Goal: Information Seeking & Learning: Learn about a topic

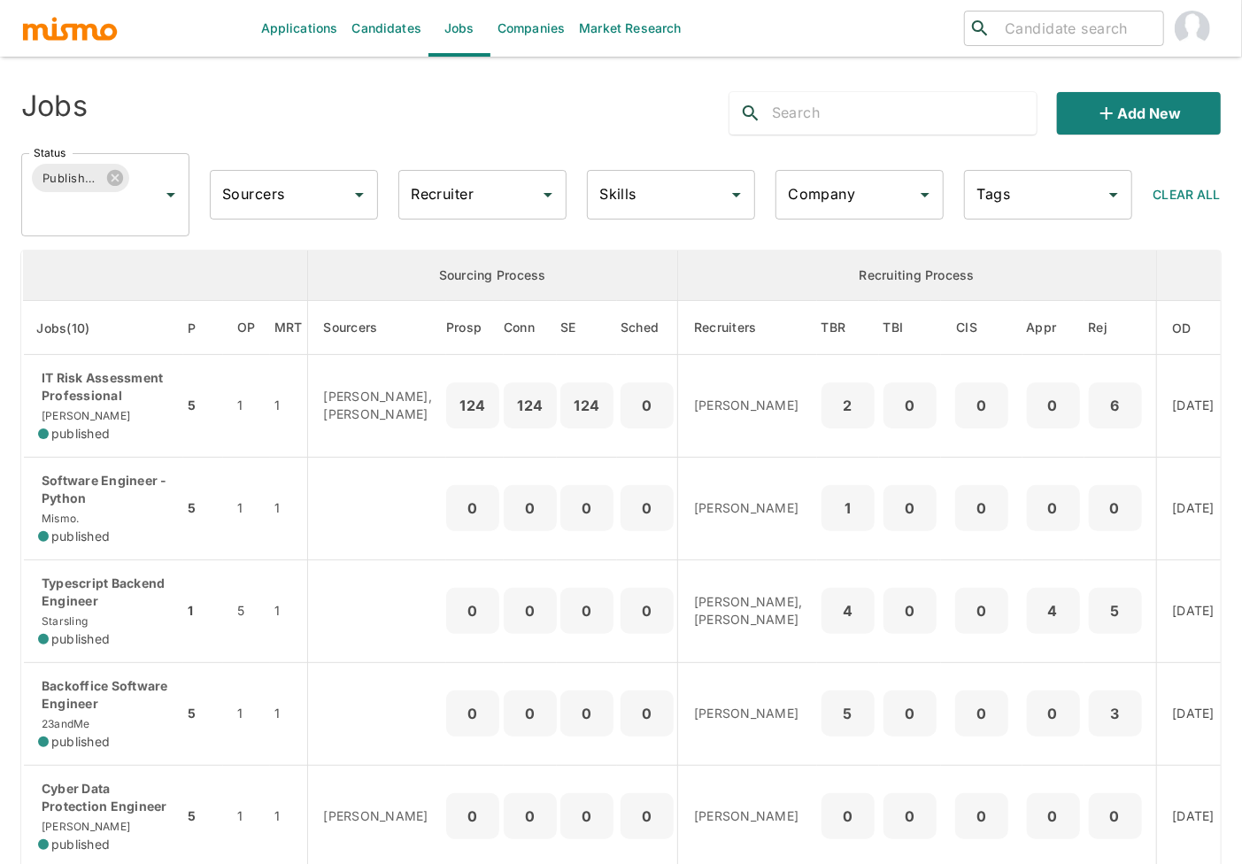
click at [649, 205] on input "Skills" at bounding box center [658, 195] width 126 height 34
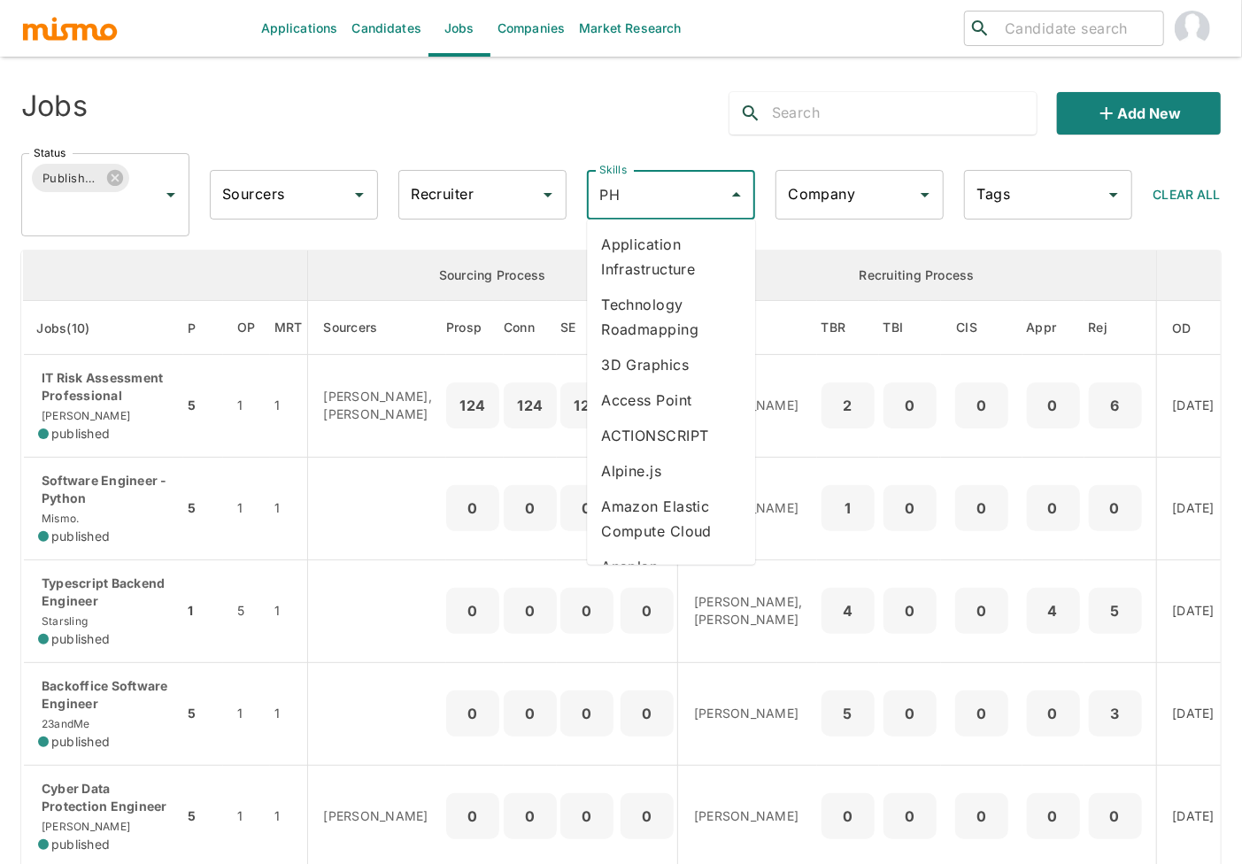
type input "PHP"
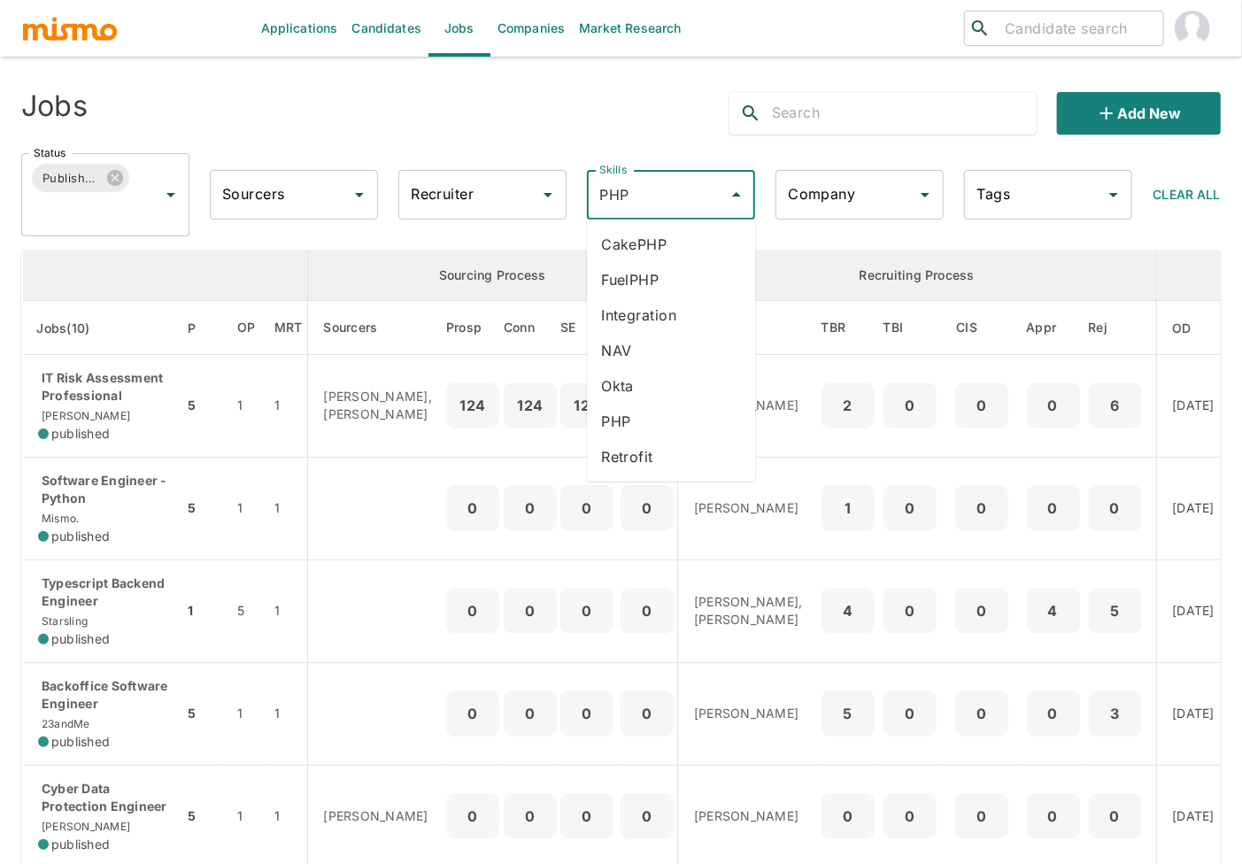
click at [635, 429] on li "PHP" at bounding box center [671, 421] width 168 height 35
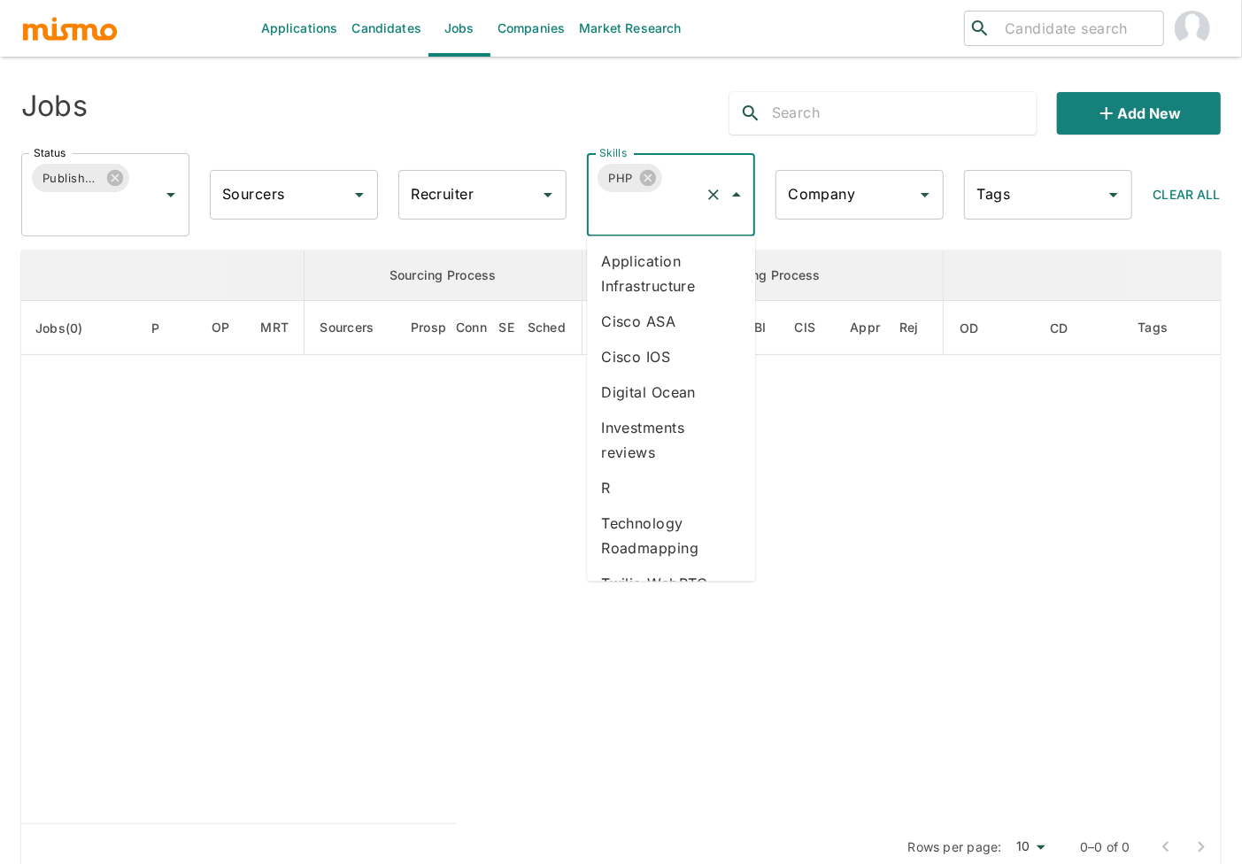
click at [668, 209] on input "Skills" at bounding box center [646, 212] width 103 height 34
type input "vue"
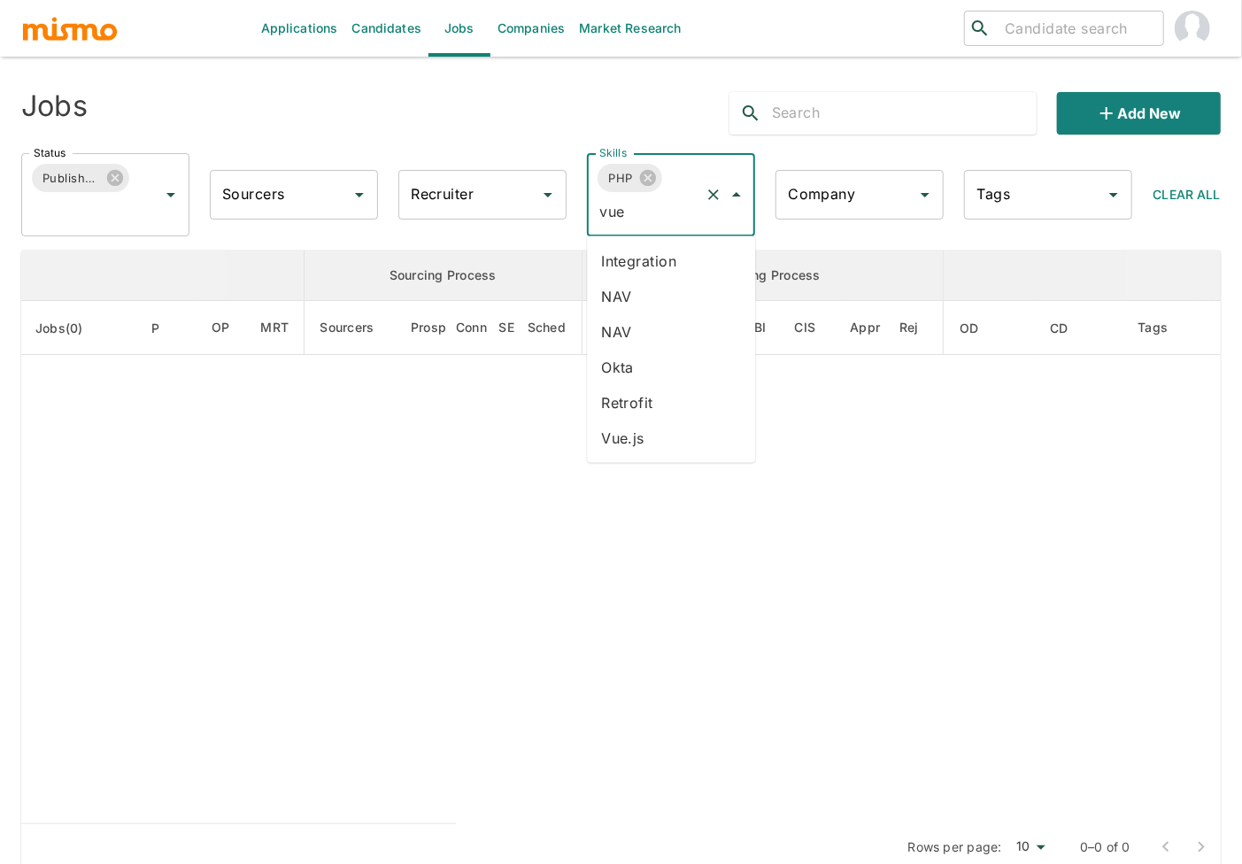
click at [625, 426] on li "Vue.js" at bounding box center [671, 438] width 168 height 35
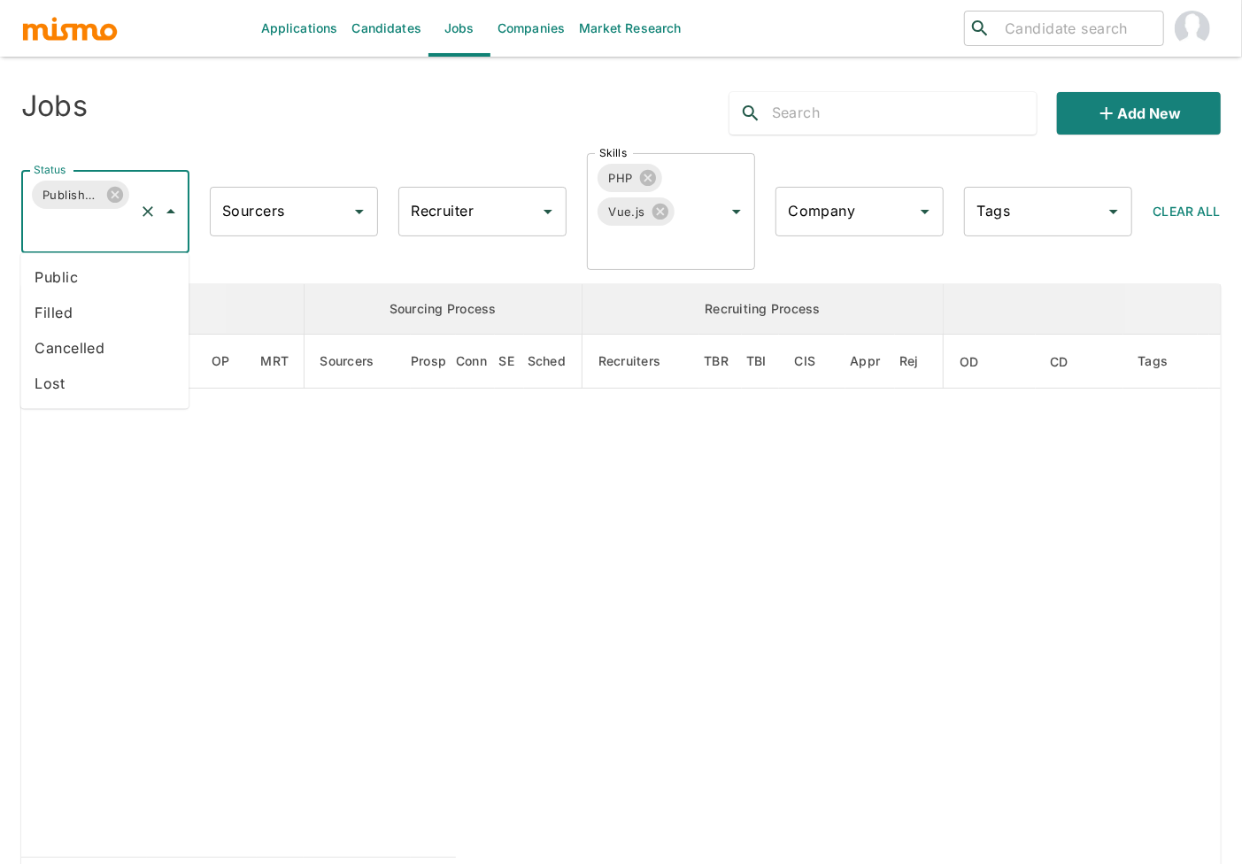
click at [101, 232] on input "Status" at bounding box center [80, 229] width 103 height 34
click at [99, 272] on li "Public" at bounding box center [104, 277] width 168 height 35
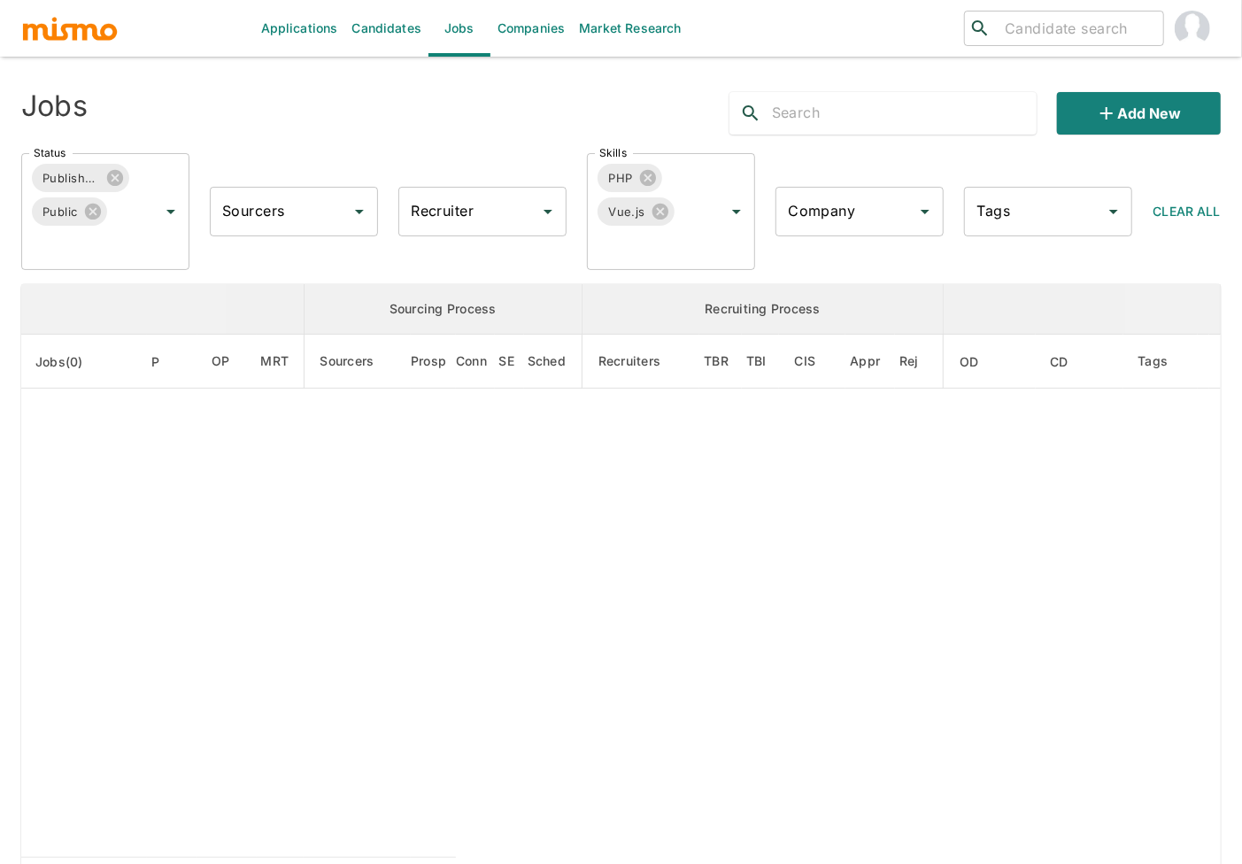
click at [854, 219] on input "Company" at bounding box center [846, 212] width 126 height 34
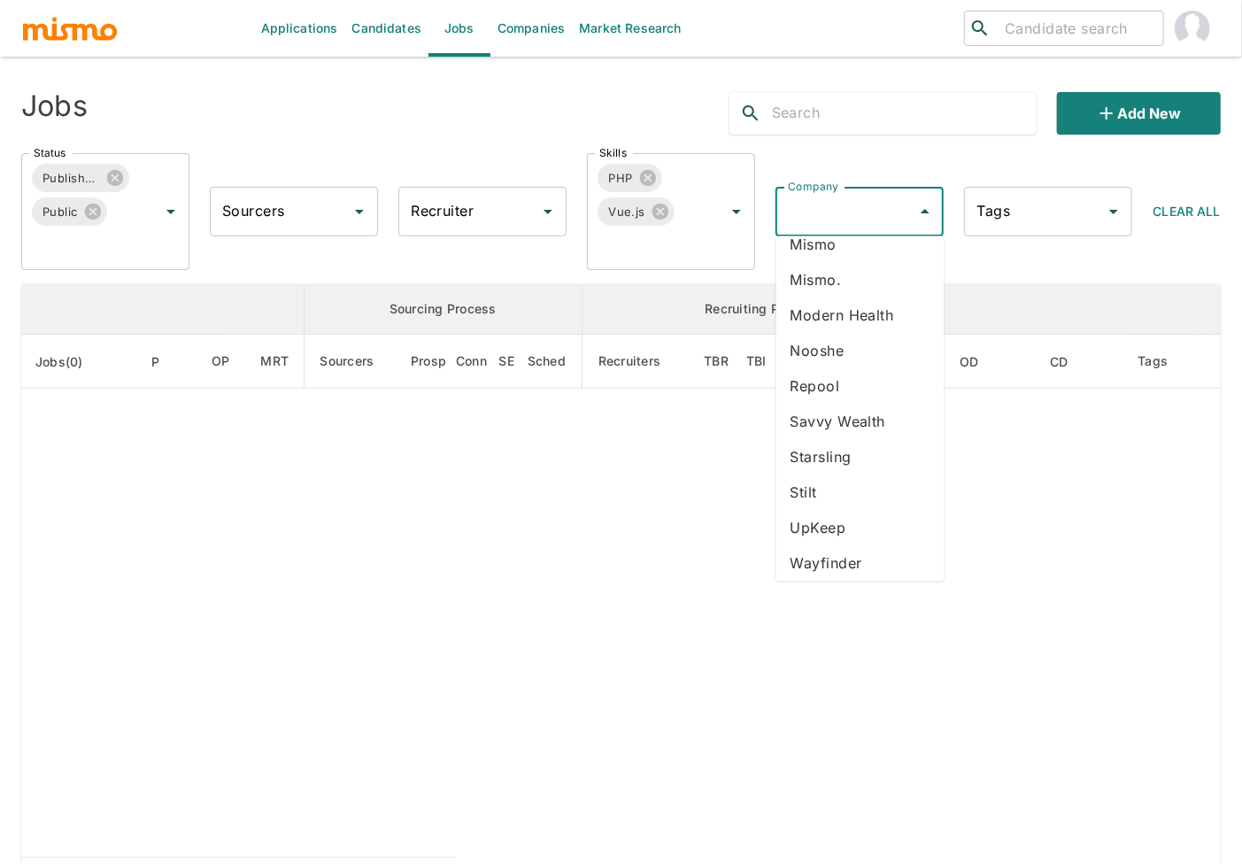
scroll to position [365, 0]
click at [807, 487] on li "Stilt" at bounding box center [860, 487] width 168 height 35
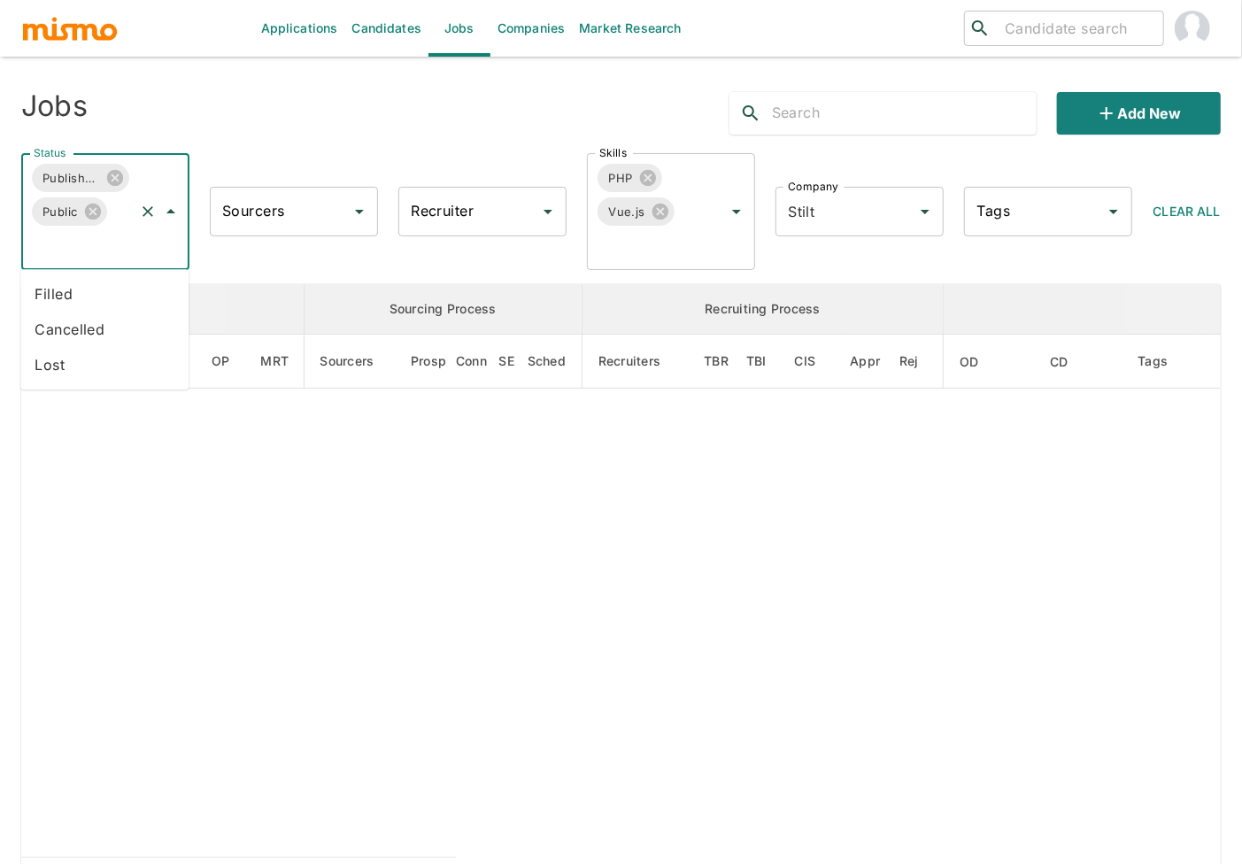
click at [101, 251] on input "Status" at bounding box center [80, 245] width 103 height 34
click at [72, 331] on li "Cancelled" at bounding box center [104, 329] width 168 height 35
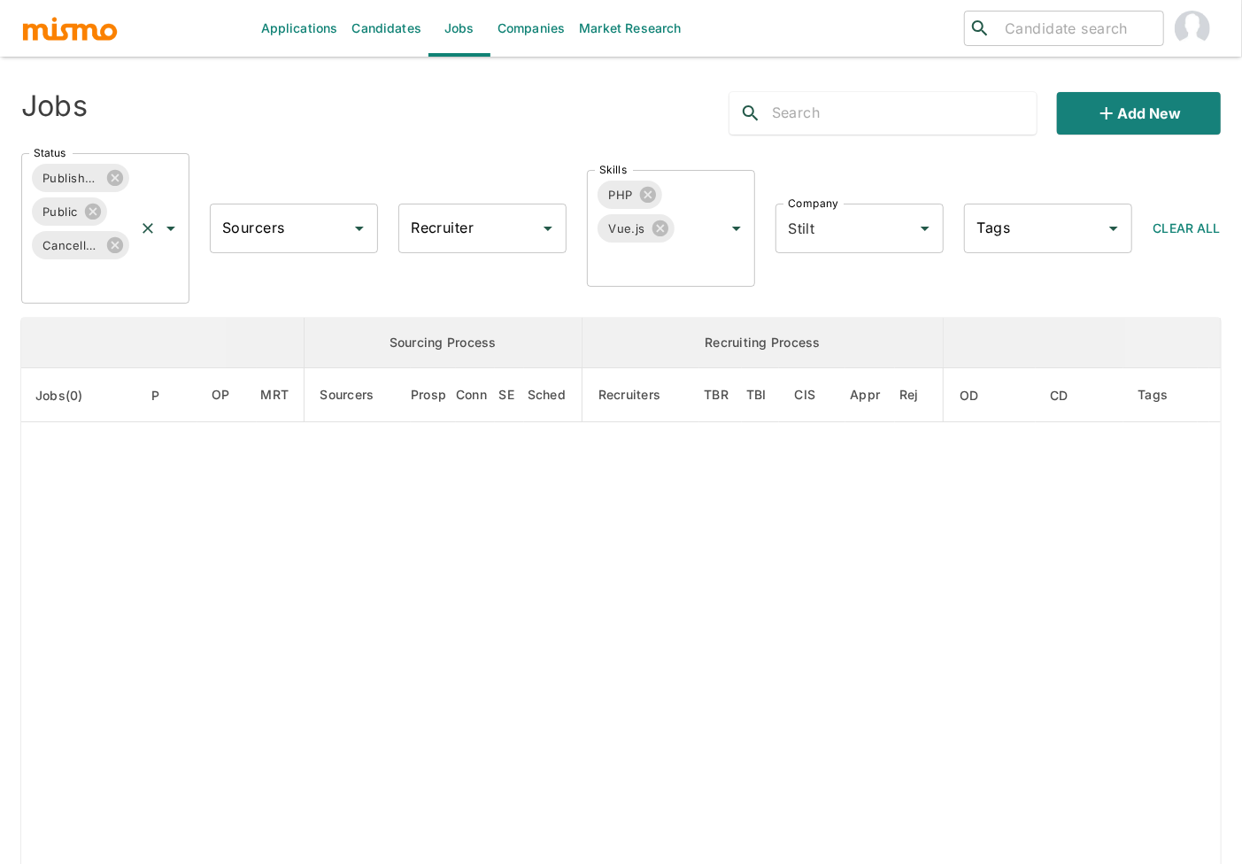
click at [78, 281] on input "Status" at bounding box center [80, 279] width 103 height 34
click at [74, 286] on input "Status" at bounding box center [80, 279] width 103 height 34
click at [48, 368] on li "Lost" at bounding box center [104, 363] width 168 height 35
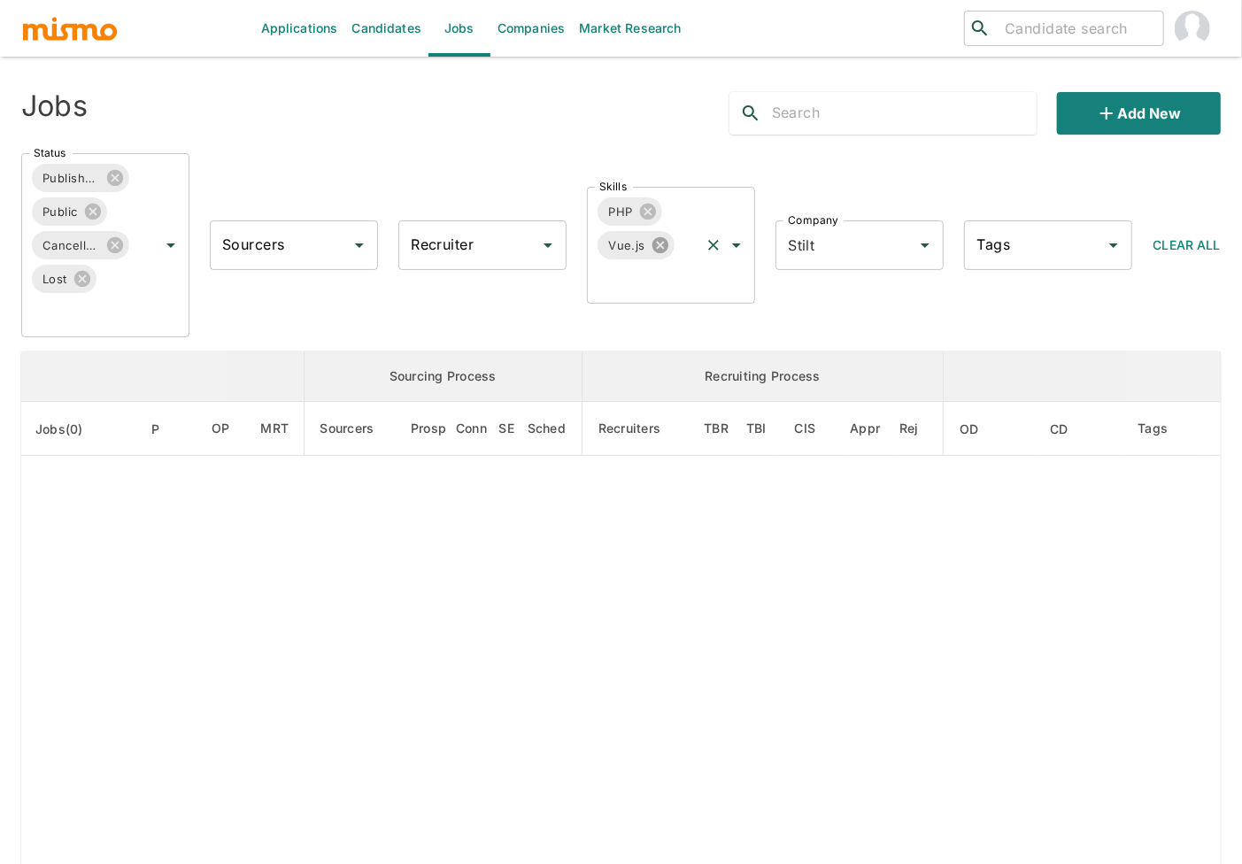
click at [662, 246] on icon at bounding box center [660, 245] width 16 height 16
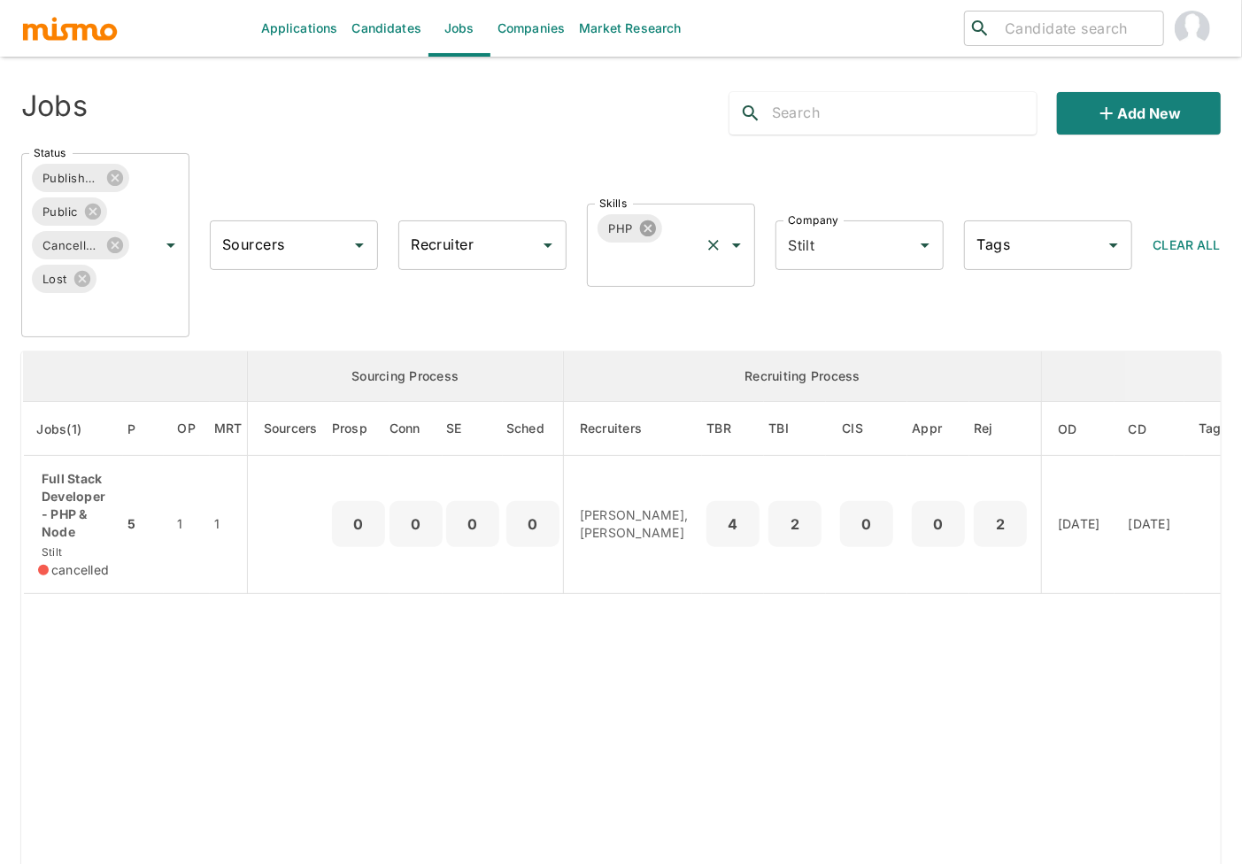
click at [648, 229] on icon at bounding box center [647, 228] width 19 height 19
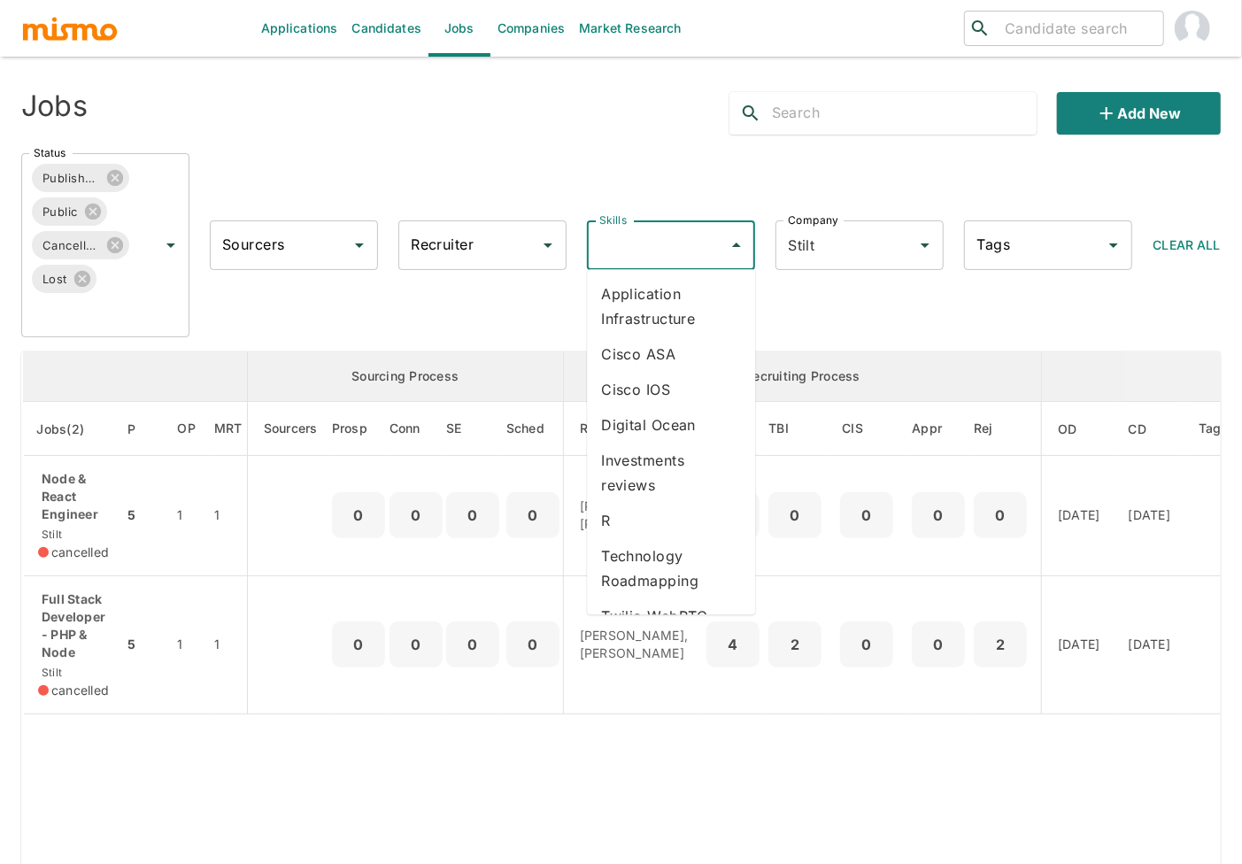
click at [615, 241] on input "Skills" at bounding box center [658, 245] width 126 height 34
type input "vue"
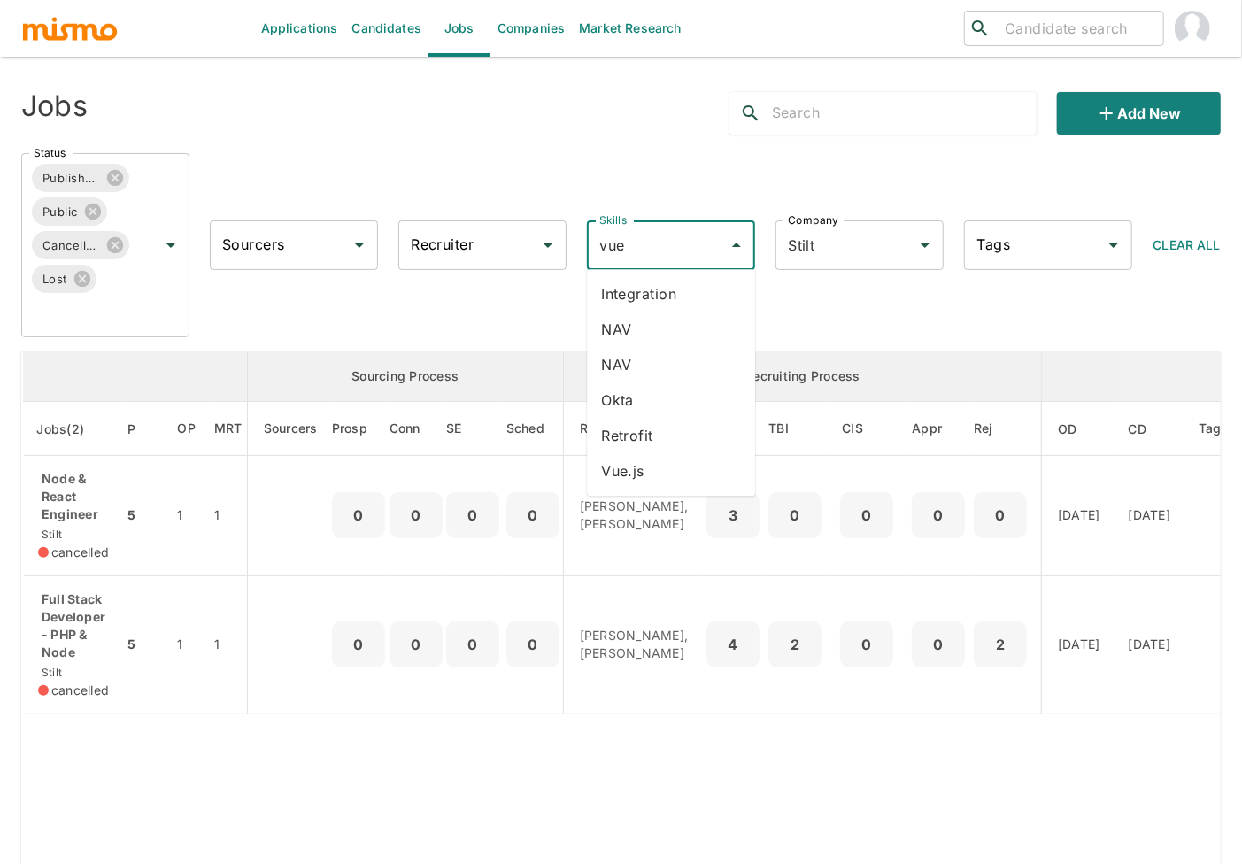
click at [609, 462] on li "Vue.js" at bounding box center [671, 470] width 168 height 35
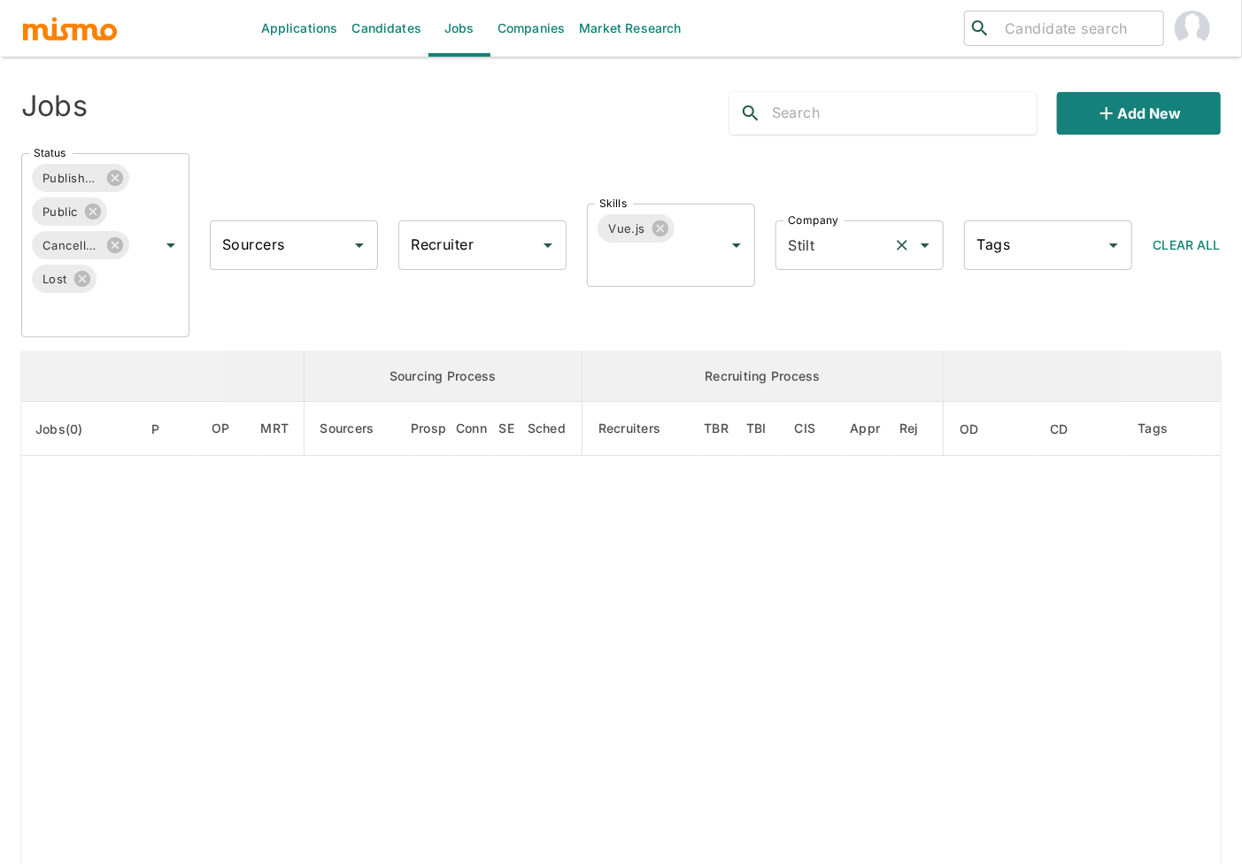
click at [899, 241] on icon "Clear" at bounding box center [902, 245] width 18 height 18
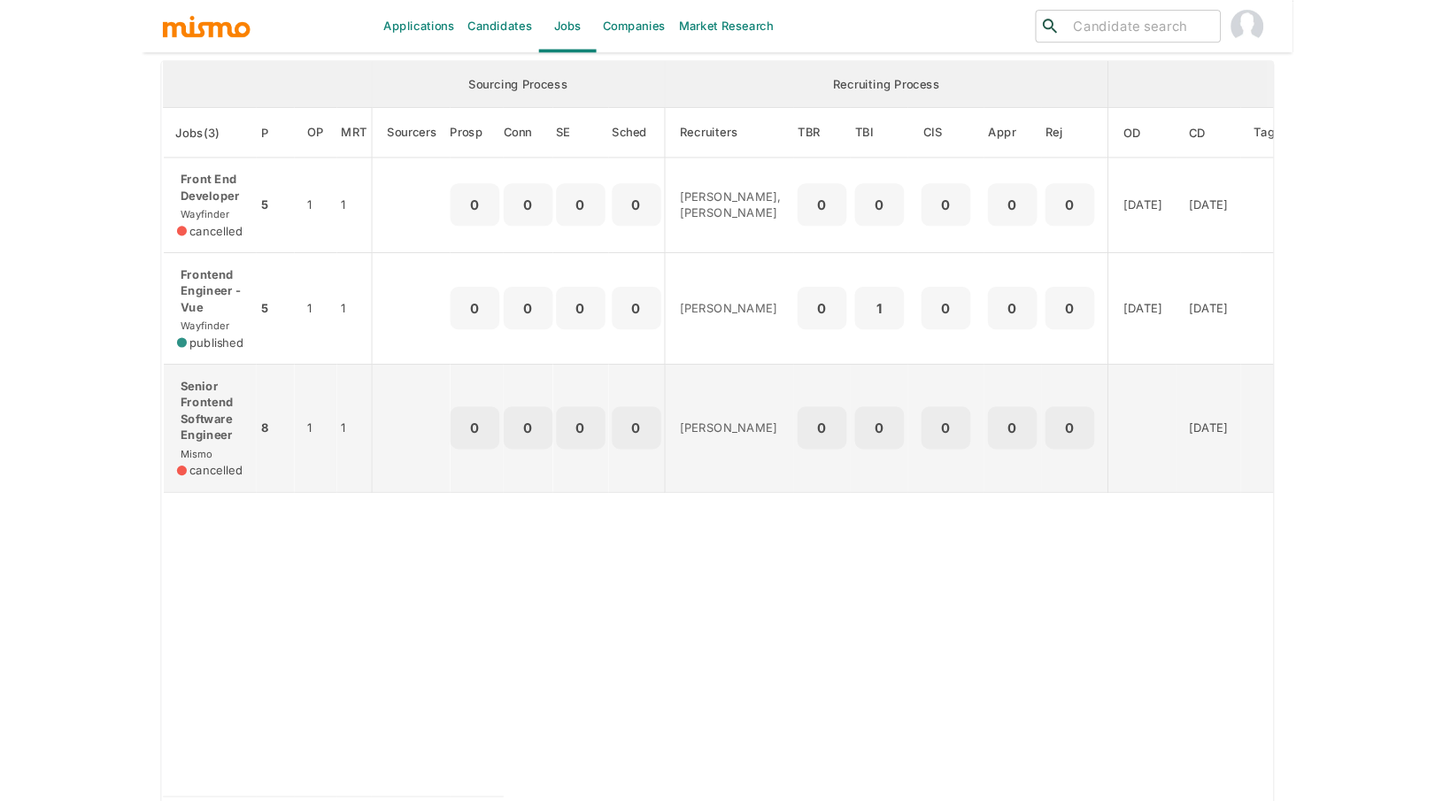
scroll to position [285, 0]
